Goal: Information Seeking & Learning: Learn about a topic

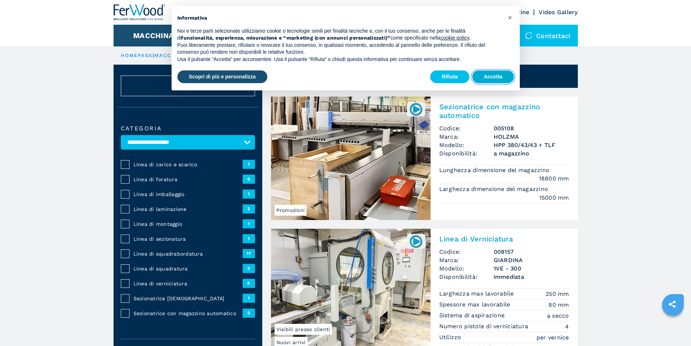
click at [488, 74] on button "Accetta" at bounding box center [493, 76] width 42 height 13
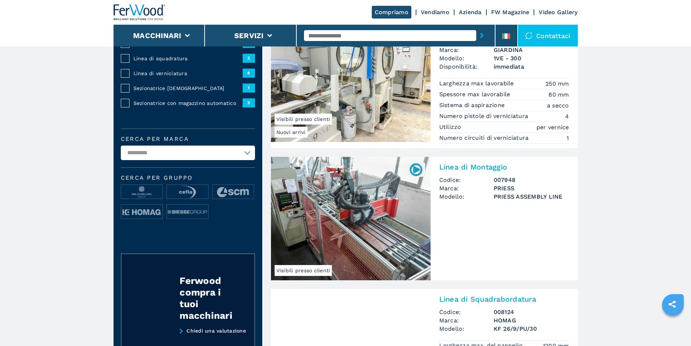
scroll to position [218, 0]
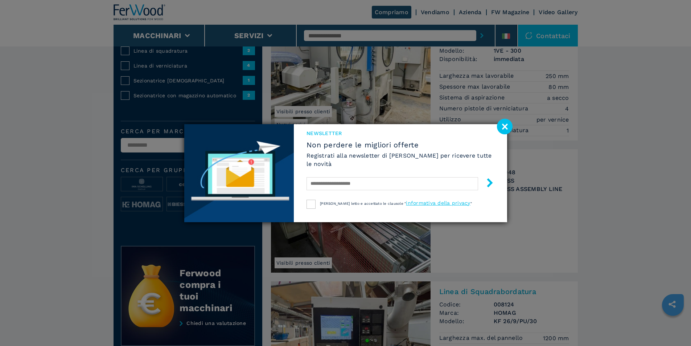
click at [506, 124] on image at bounding box center [505, 127] width 16 height 16
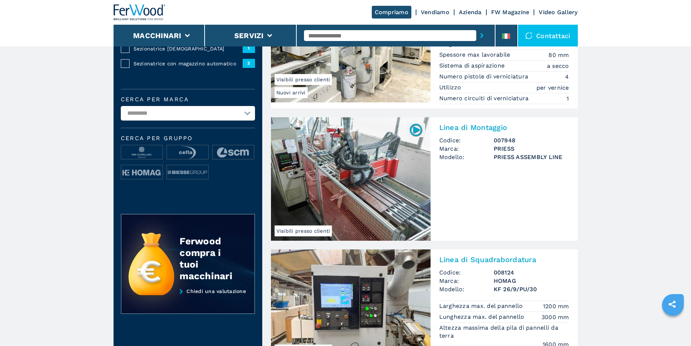
scroll to position [290, 0]
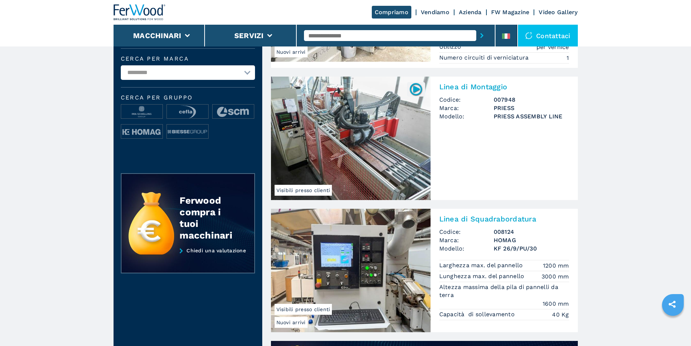
click at [461, 86] on h2 "Linea di Montaggio" at bounding box center [504, 86] width 130 height 9
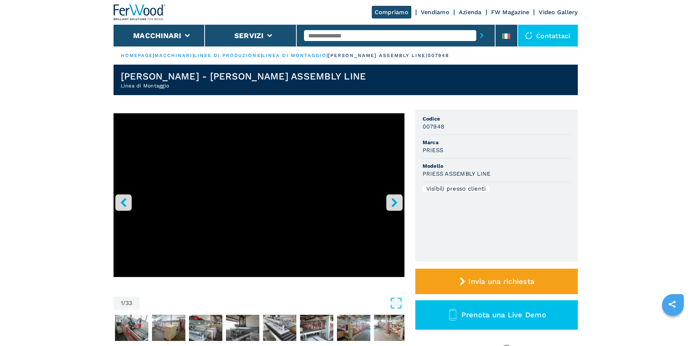
click at [391, 204] on icon "right-button" at bounding box center [394, 202] width 9 height 9
click at [394, 203] on icon "right-button" at bounding box center [394, 202] width 6 height 9
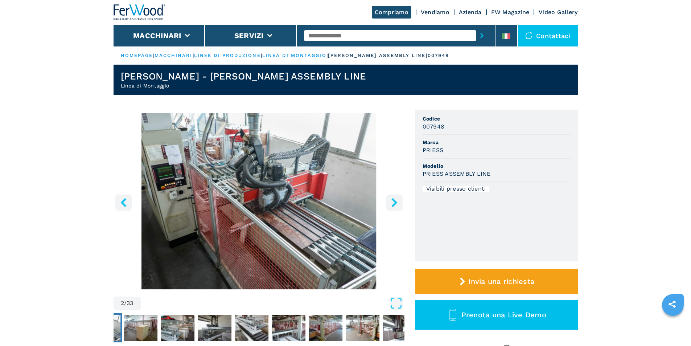
click at [396, 197] on button "right-button" at bounding box center [394, 202] width 16 height 16
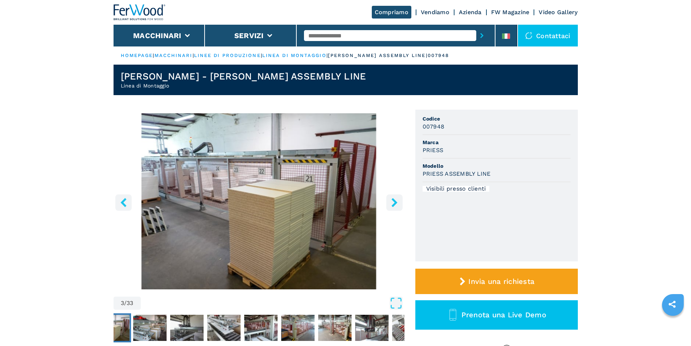
click at [399, 196] on button "right-button" at bounding box center [394, 202] width 16 height 16
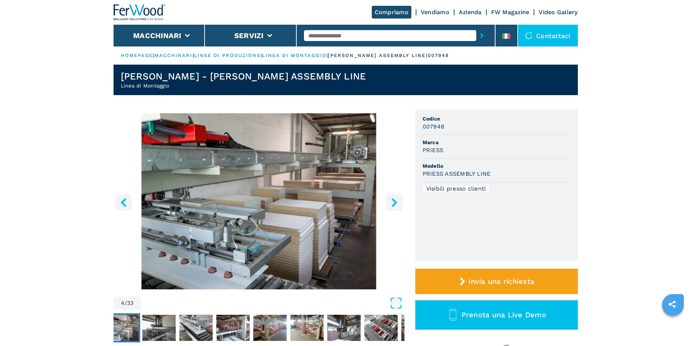
click at [400, 197] on button "right-button" at bounding box center [394, 202] width 16 height 16
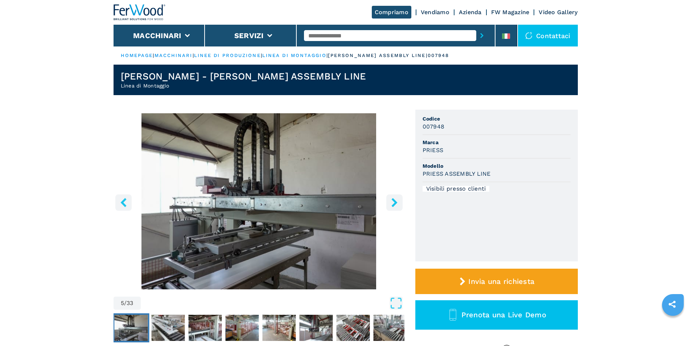
click at [400, 197] on button "right-button" at bounding box center [394, 202] width 16 height 16
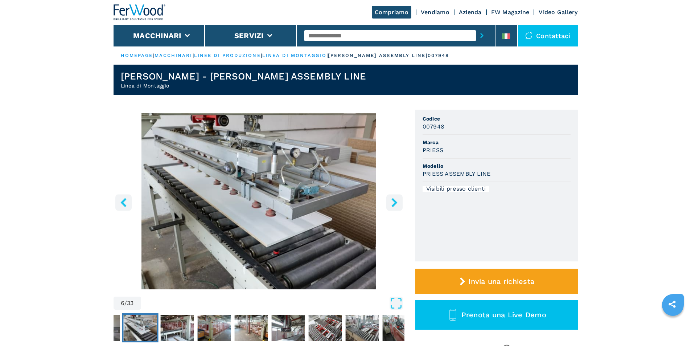
click at [400, 197] on button "right-button" at bounding box center [394, 202] width 16 height 16
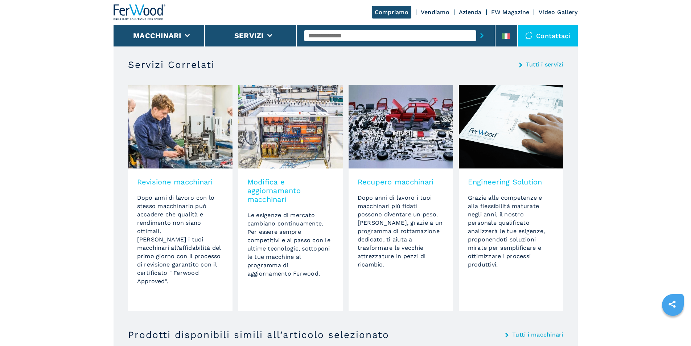
scroll to position [1233, 0]
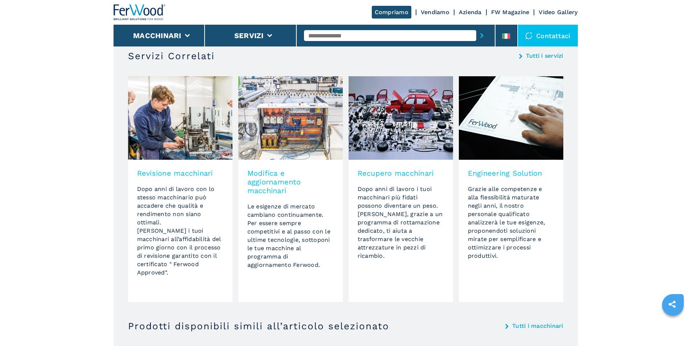
select select "**********"
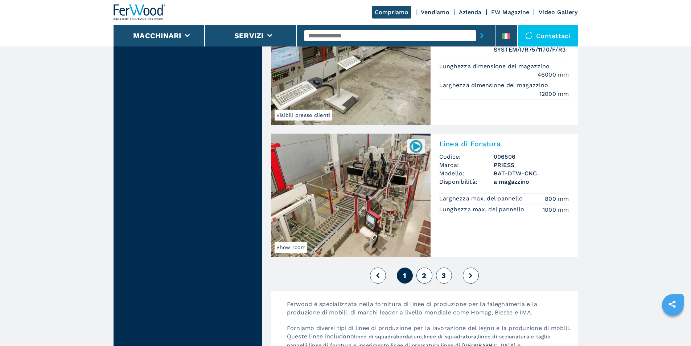
scroll to position [1595, 0]
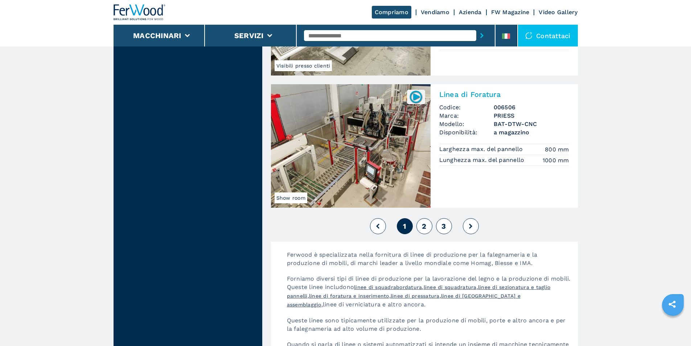
click at [470, 228] on button at bounding box center [471, 226] width 16 height 16
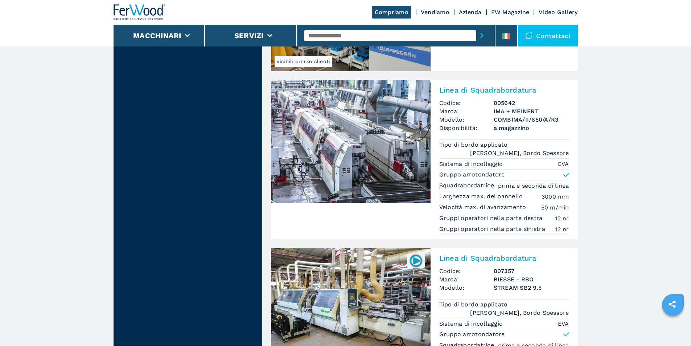
scroll to position [1559, 0]
